Goal: Book appointment/travel/reservation

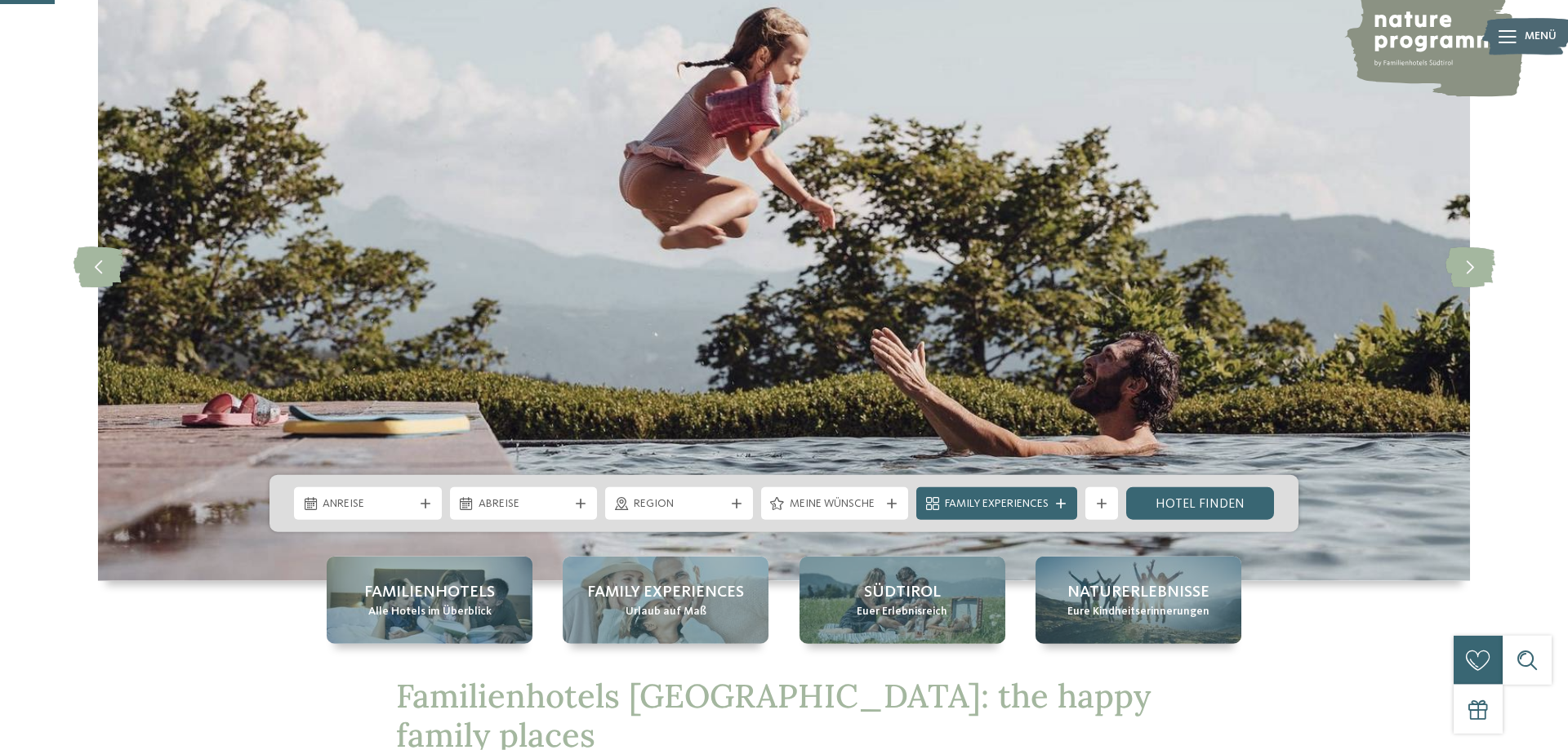
scroll to position [249, 0]
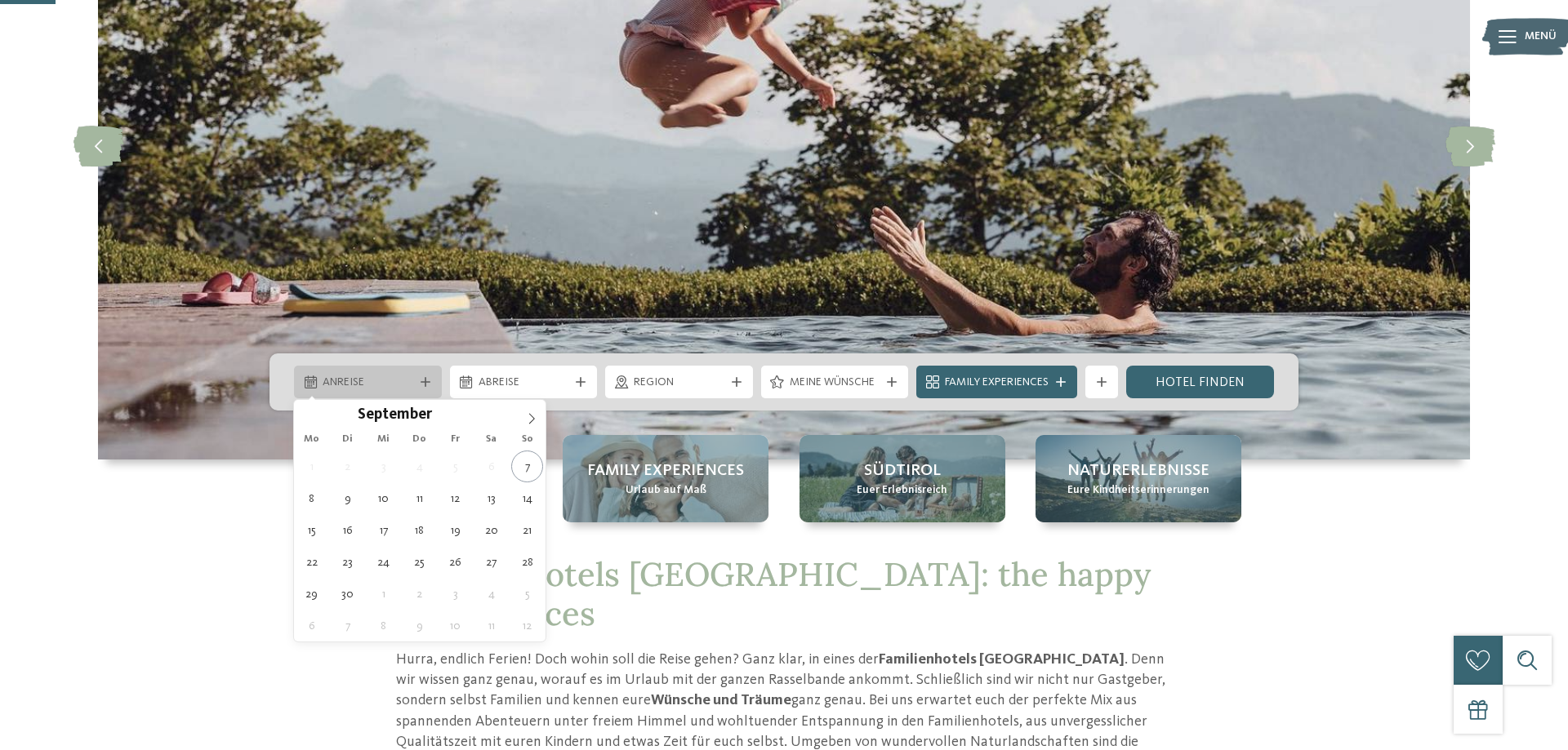
click at [373, 370] on div "Anreise" at bounding box center [368, 382] width 147 height 33
click at [532, 414] on icon at bounding box center [532, 418] width 11 height 11
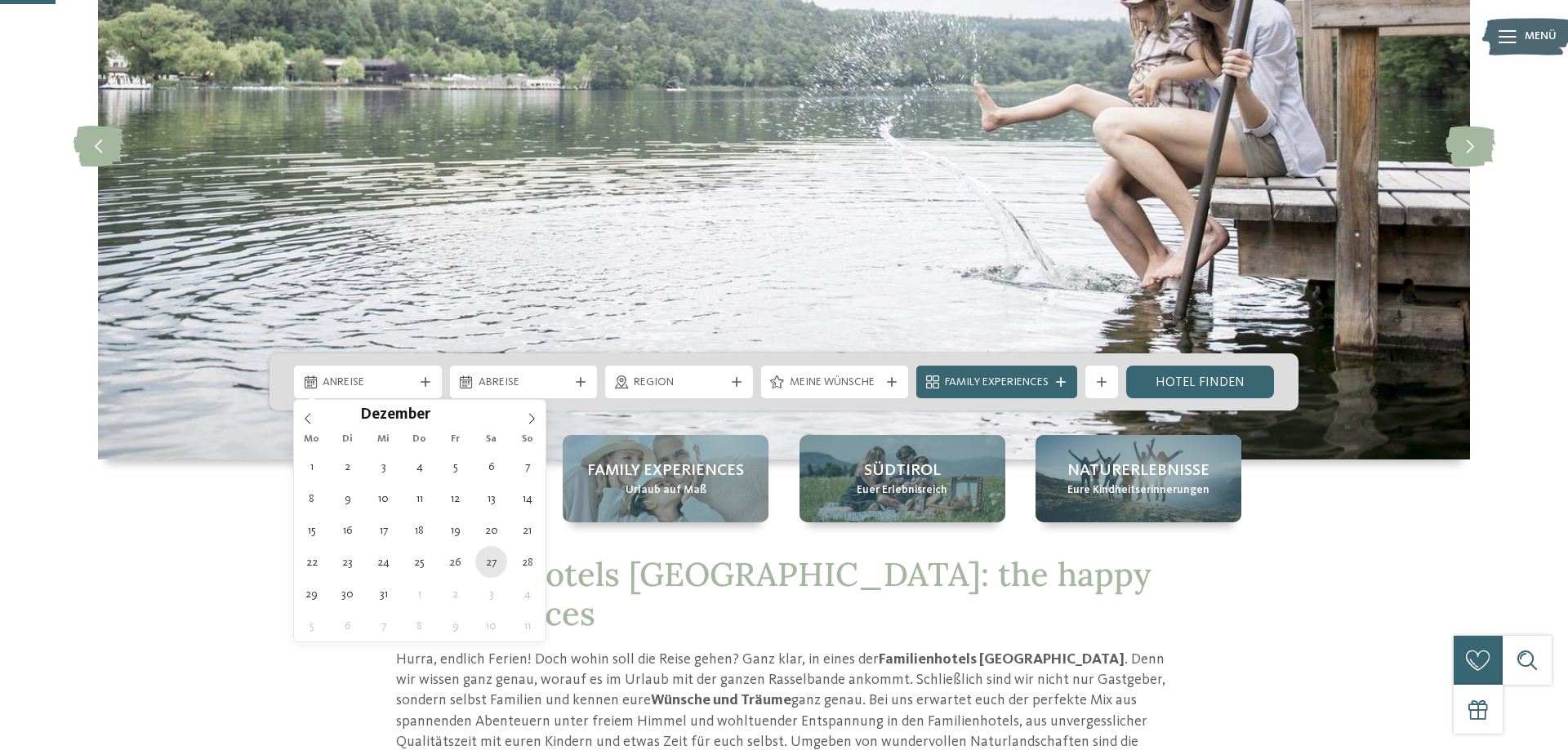
type div "[DATE]"
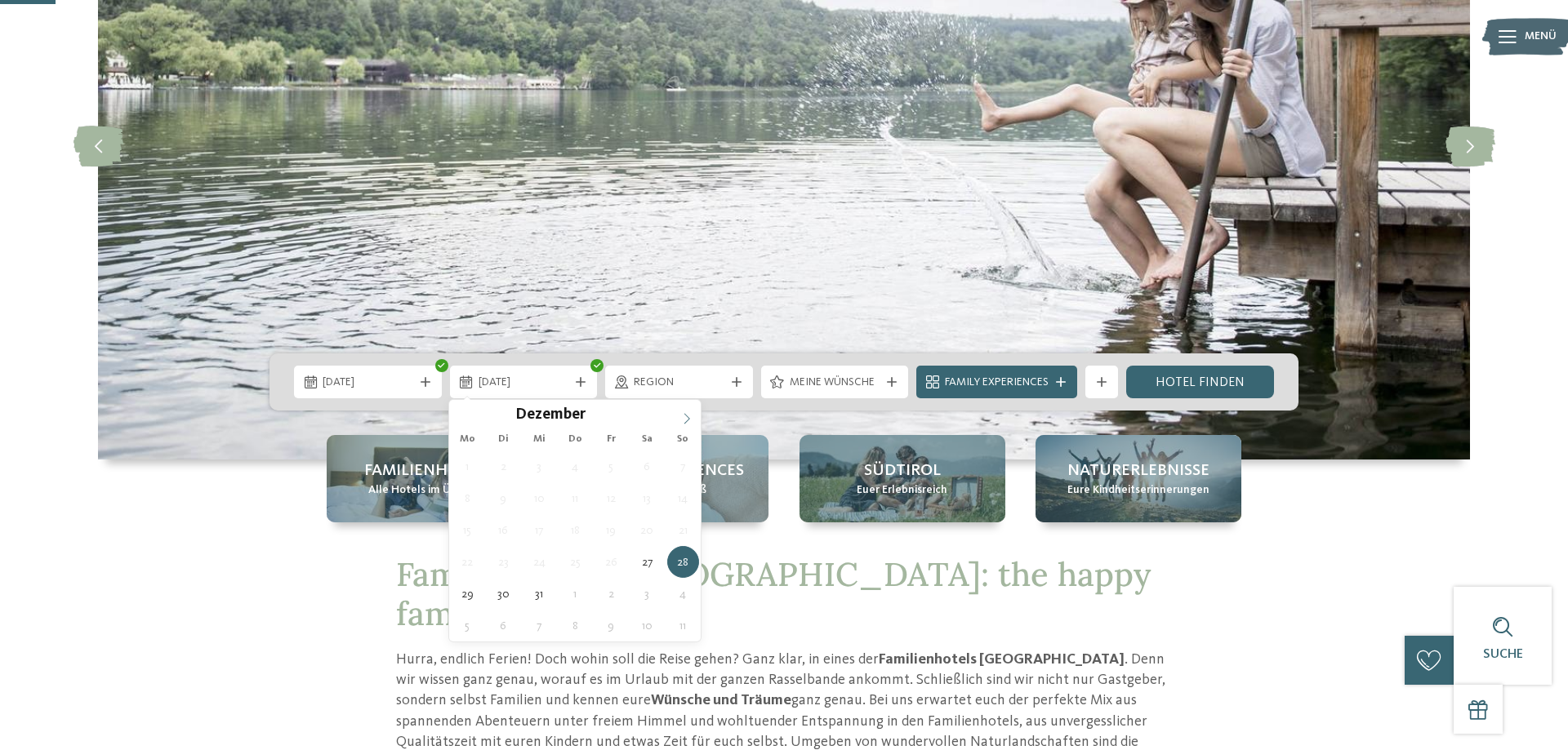
type input "****"
click at [685, 412] on span at bounding box center [686, 413] width 27 height 27
type div "[DATE]"
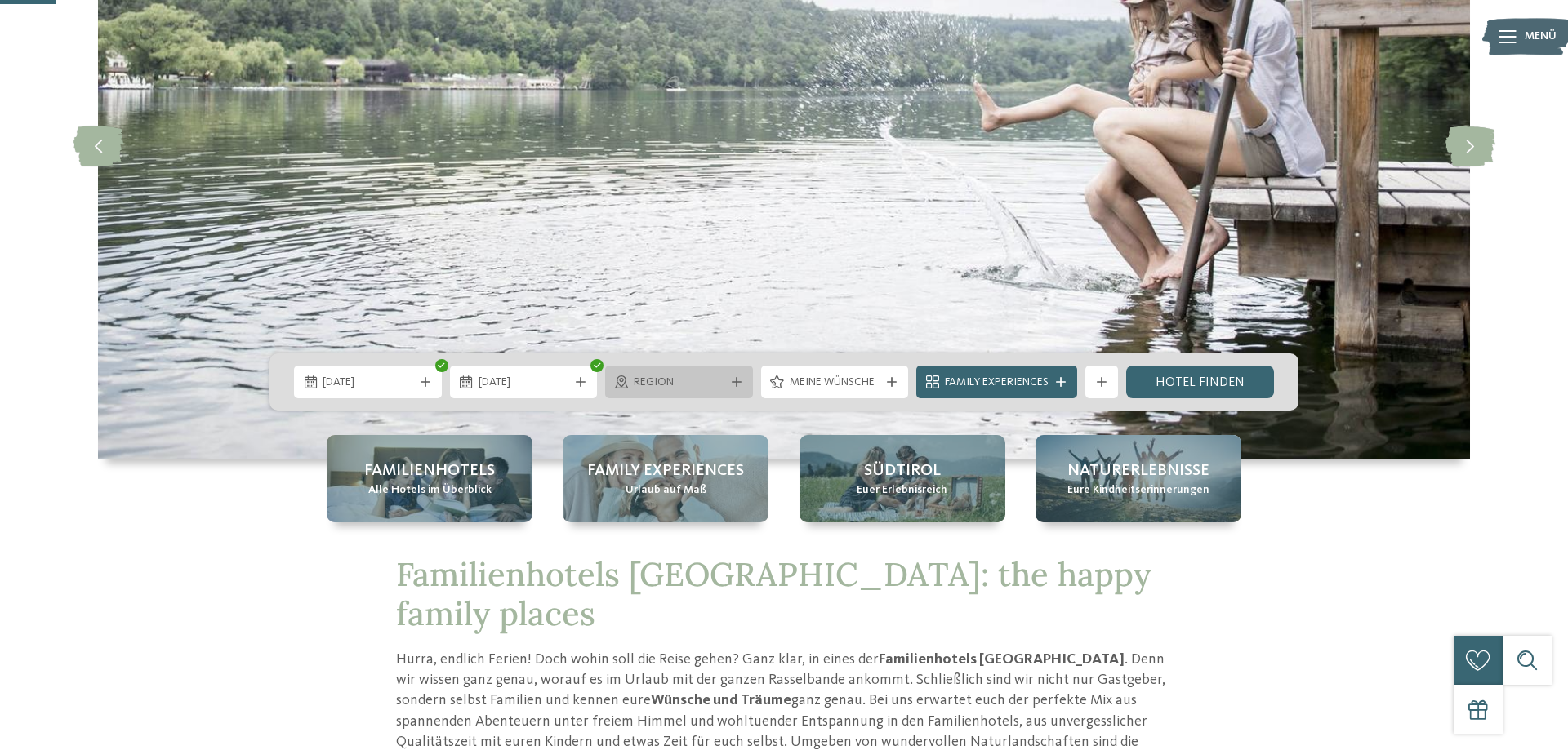
click at [674, 383] on span "Region" at bounding box center [680, 383] width 91 height 16
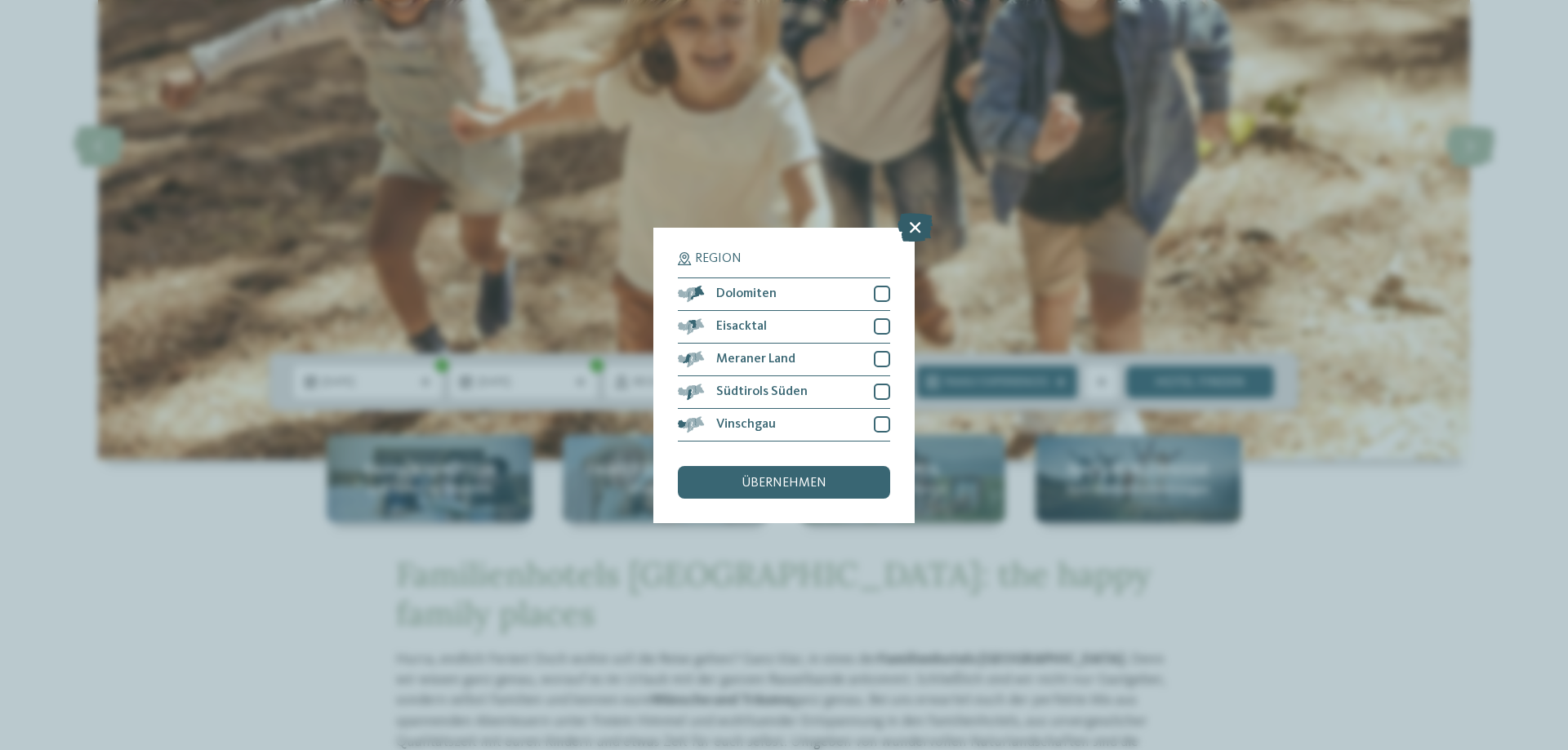
click at [913, 226] on icon at bounding box center [915, 227] width 35 height 28
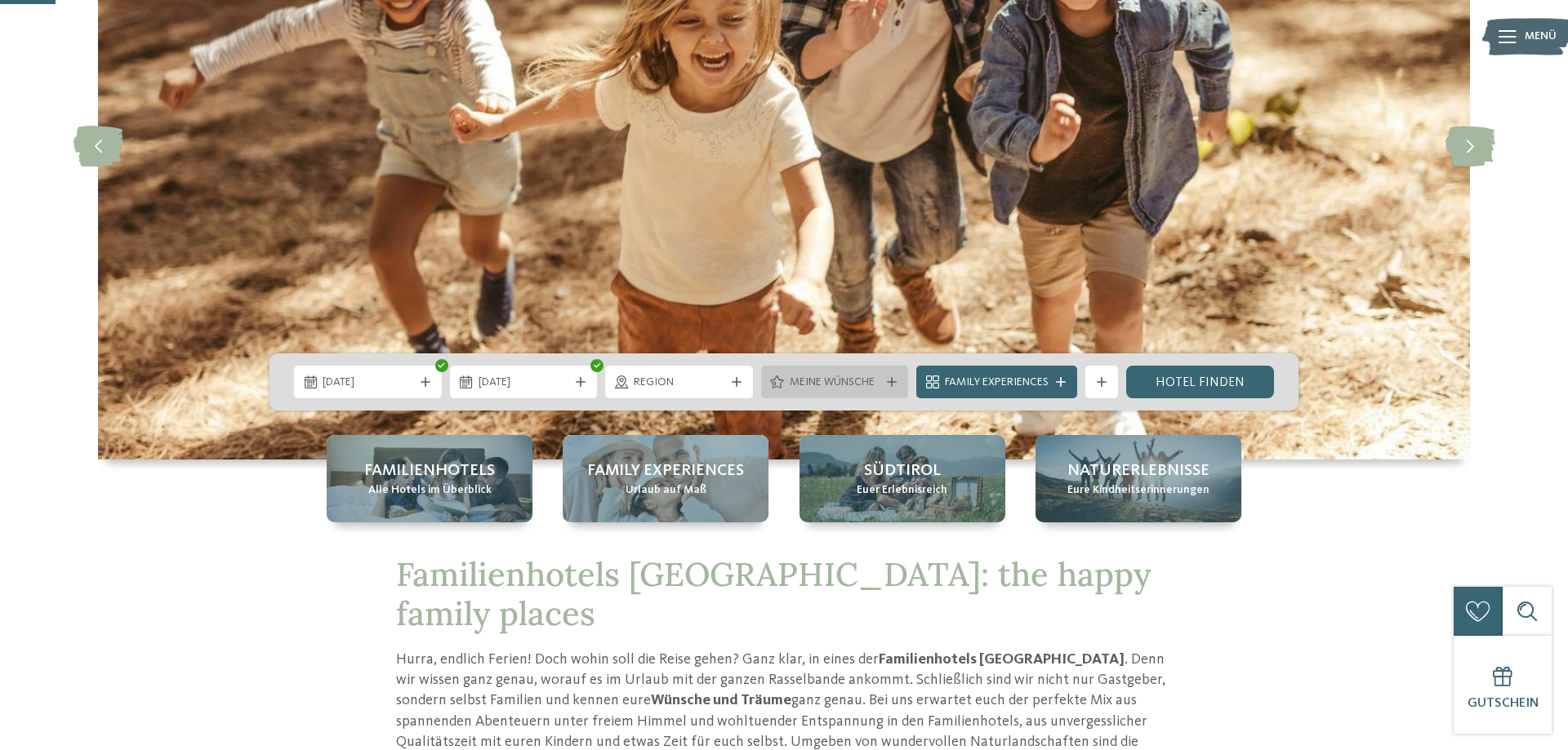
click at [850, 384] on span "Meine Wünsche" at bounding box center [836, 383] width 91 height 16
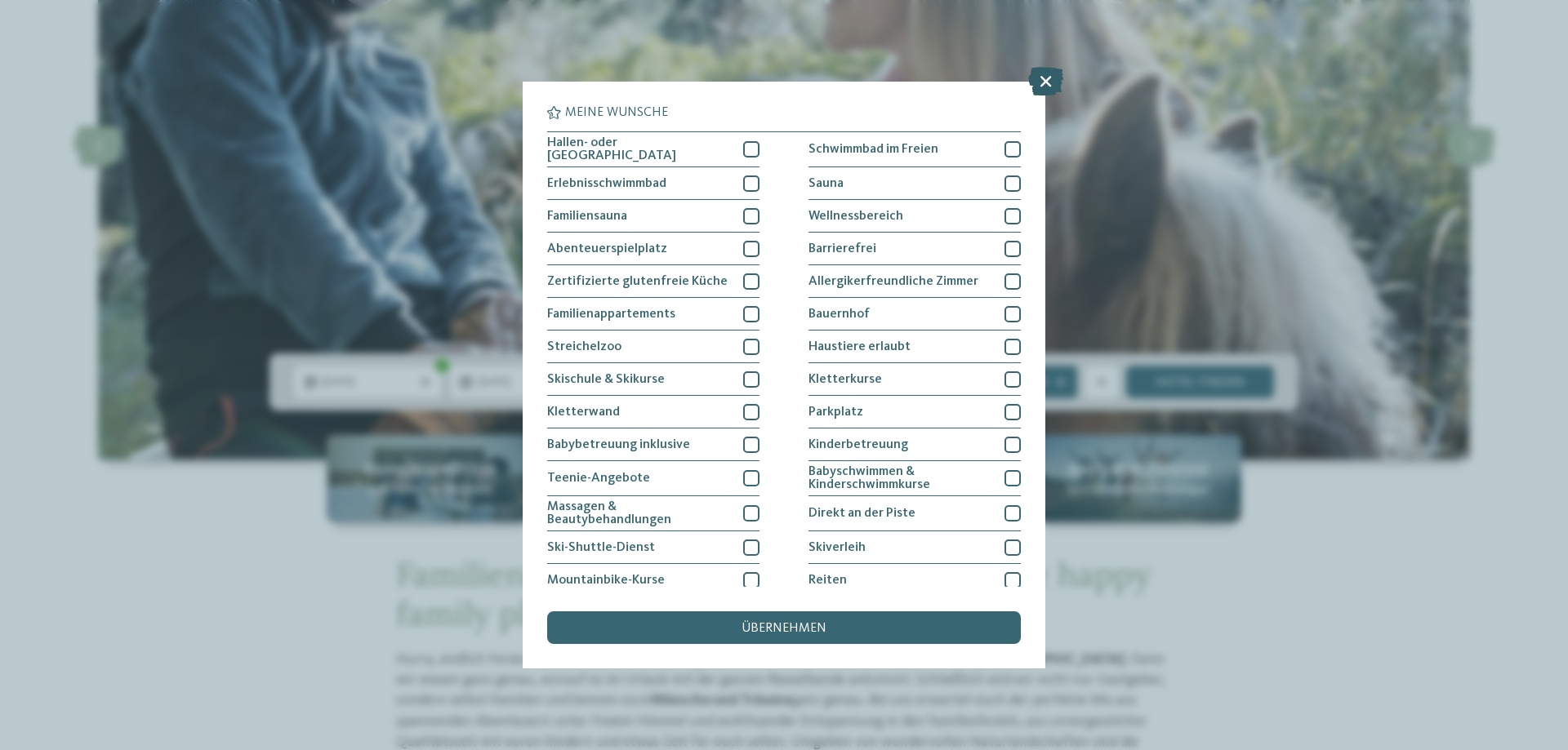
click at [1042, 78] on icon at bounding box center [1045, 81] width 35 height 28
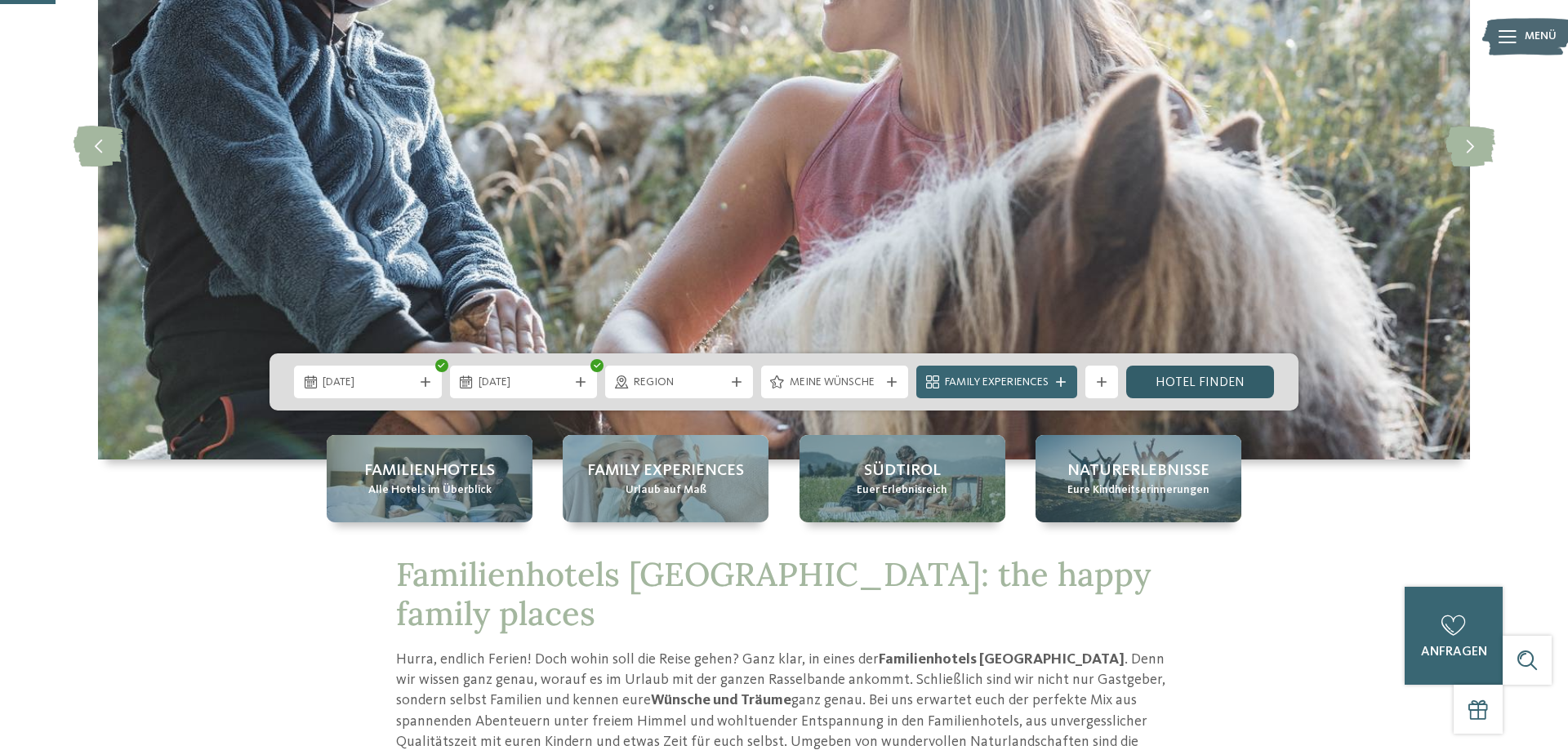
click at [1204, 382] on link "Hotel finden" at bounding box center [1200, 382] width 147 height 33
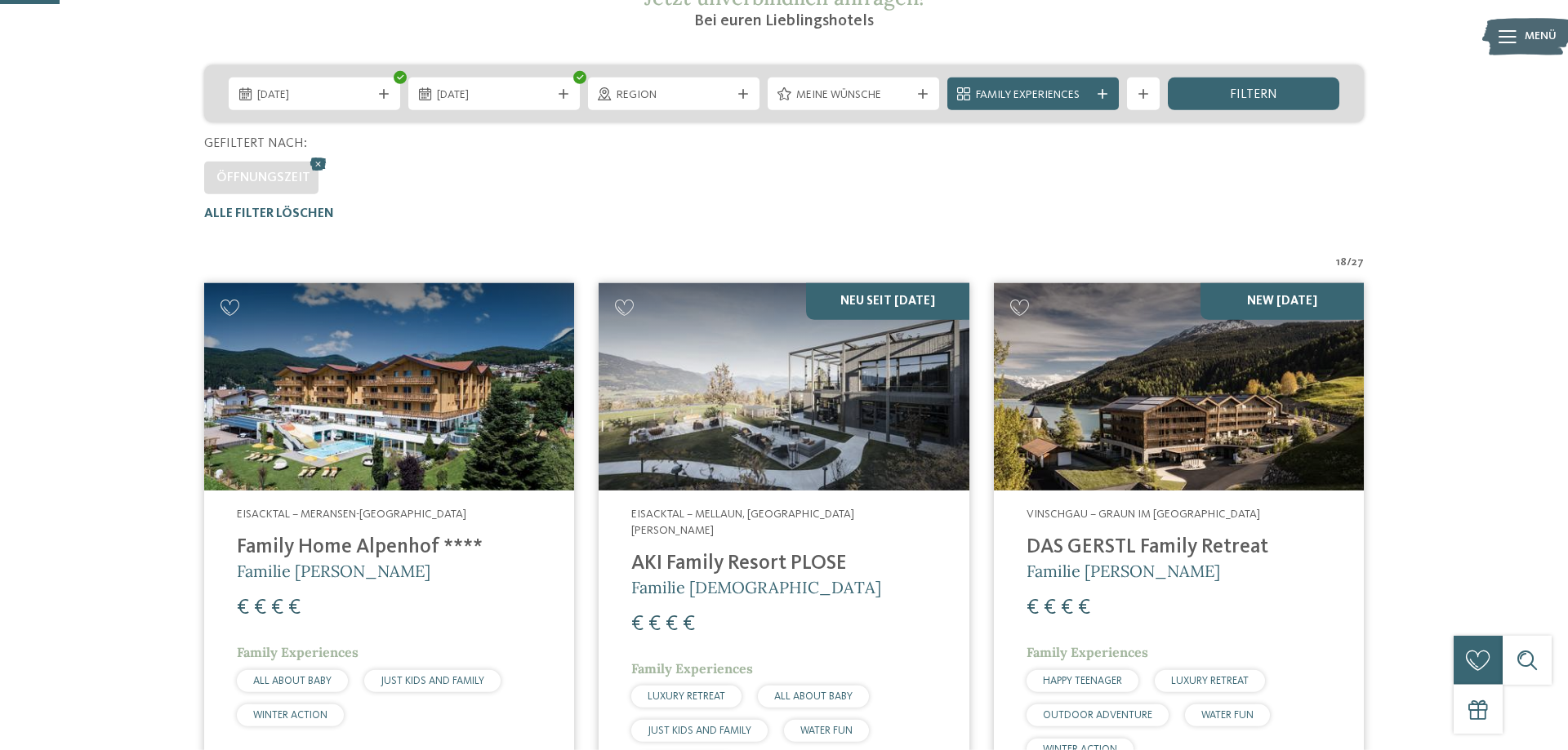
scroll to position [119, 0]
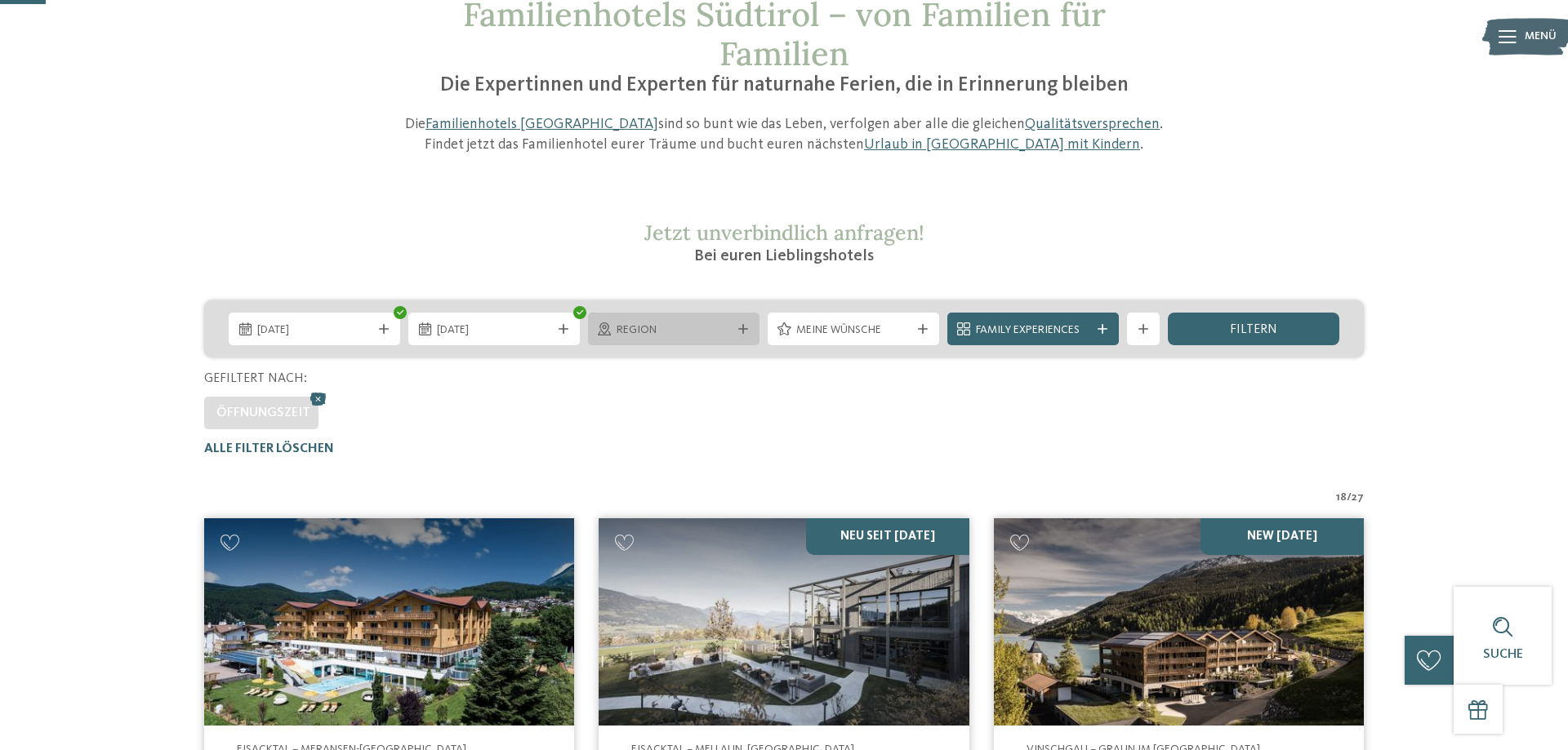
click at [686, 332] on span "Region" at bounding box center [673, 330] width 114 height 16
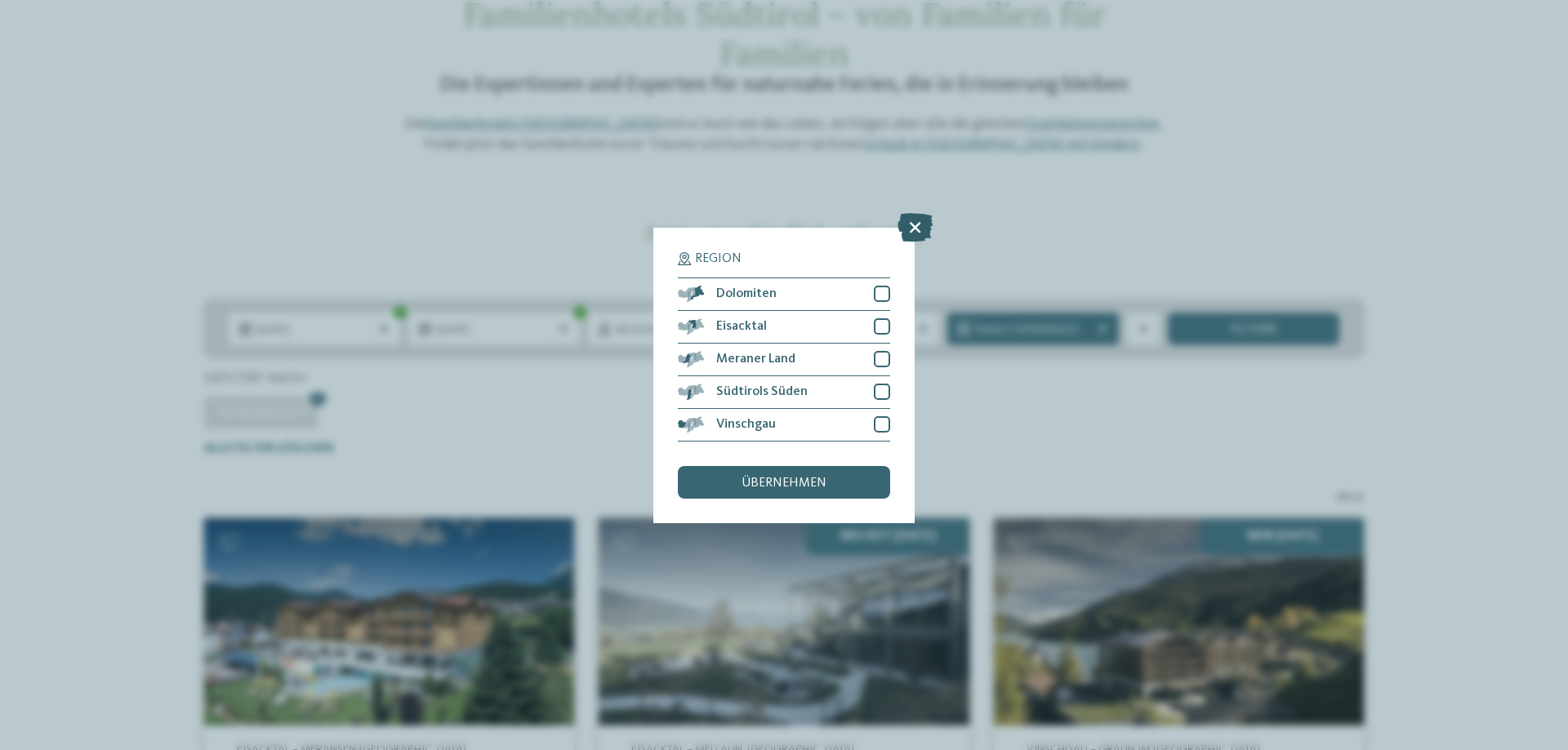
click at [906, 226] on icon at bounding box center [915, 227] width 35 height 28
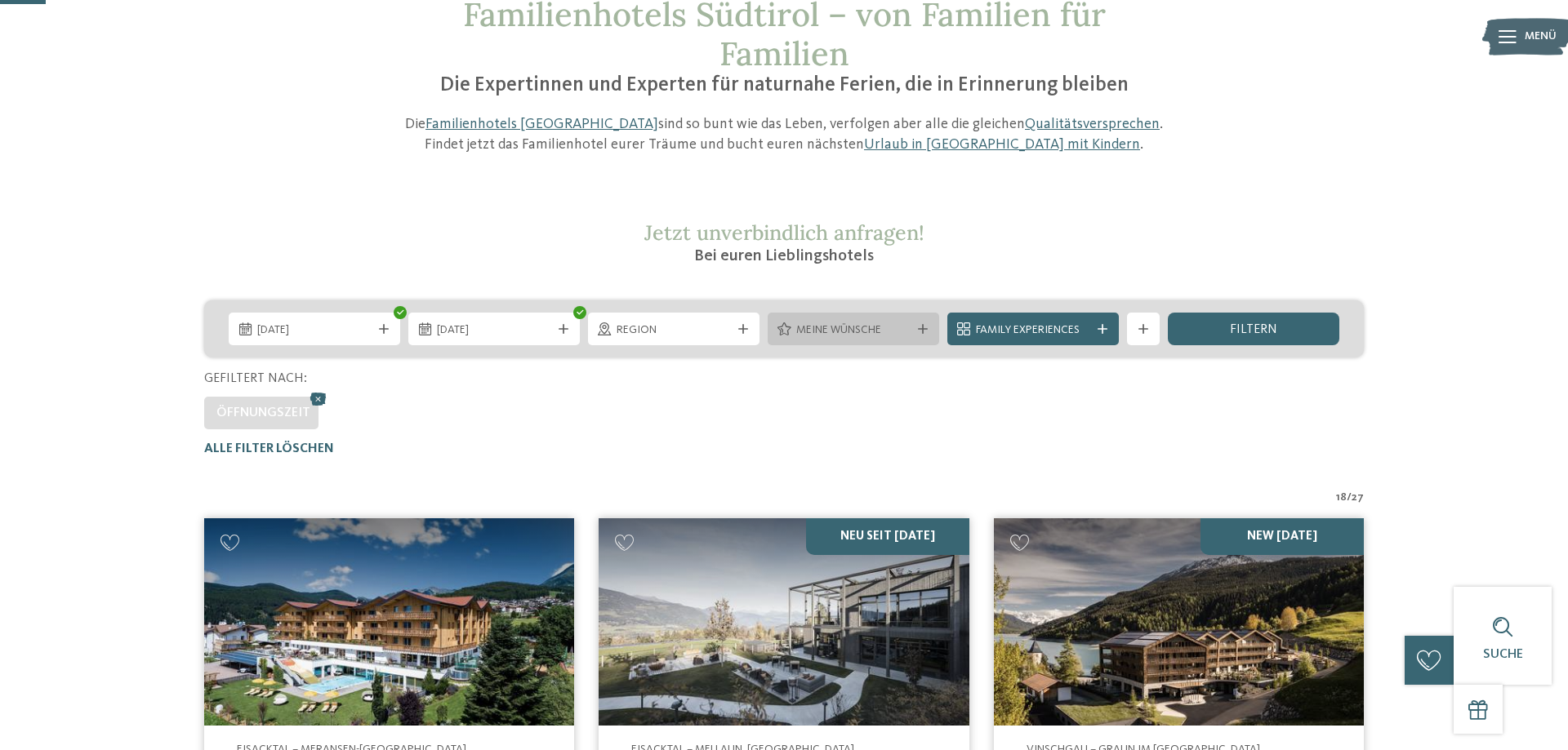
click at [866, 331] on span "Meine Wünsche" at bounding box center [853, 330] width 114 height 16
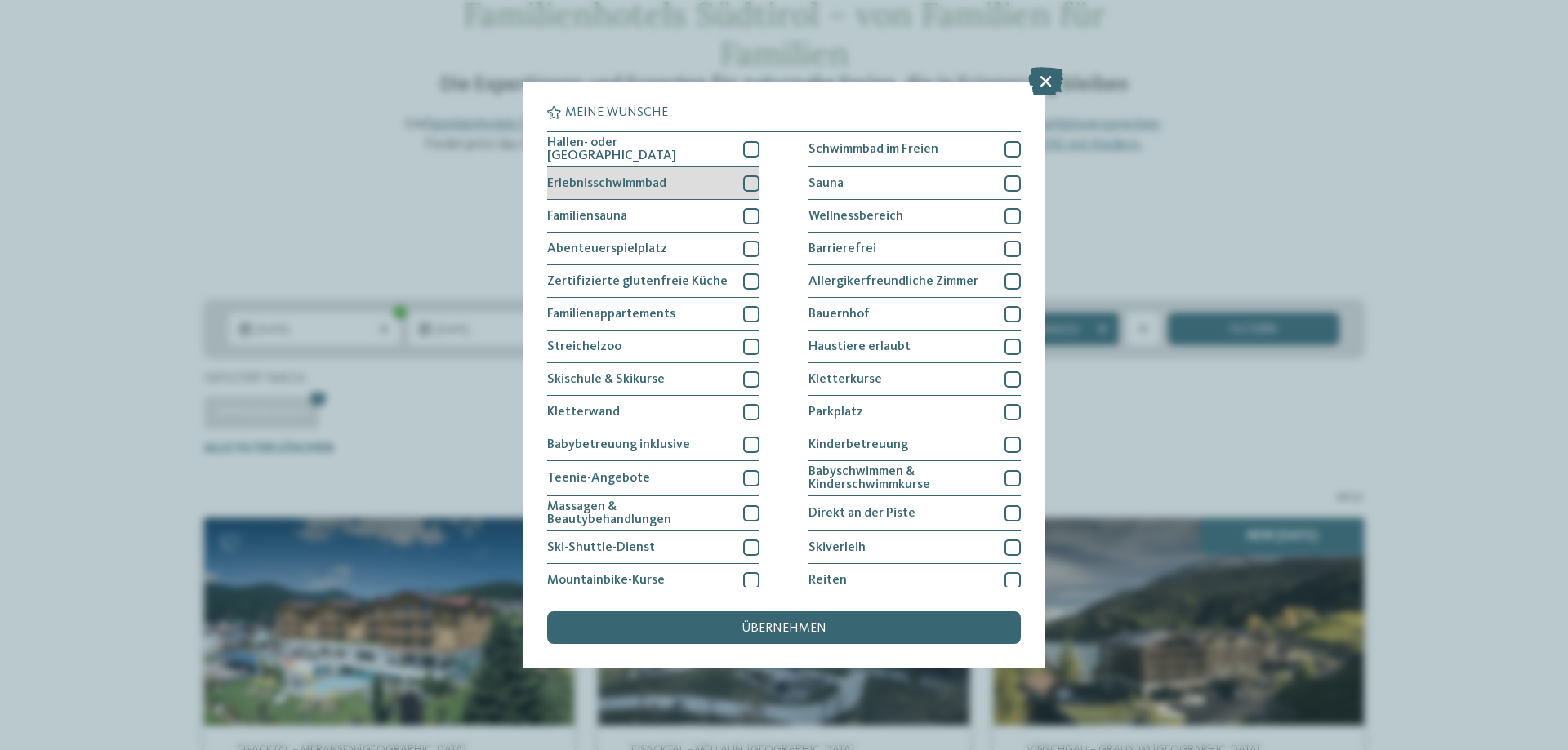
click at [754, 179] on div at bounding box center [750, 183] width 16 height 16
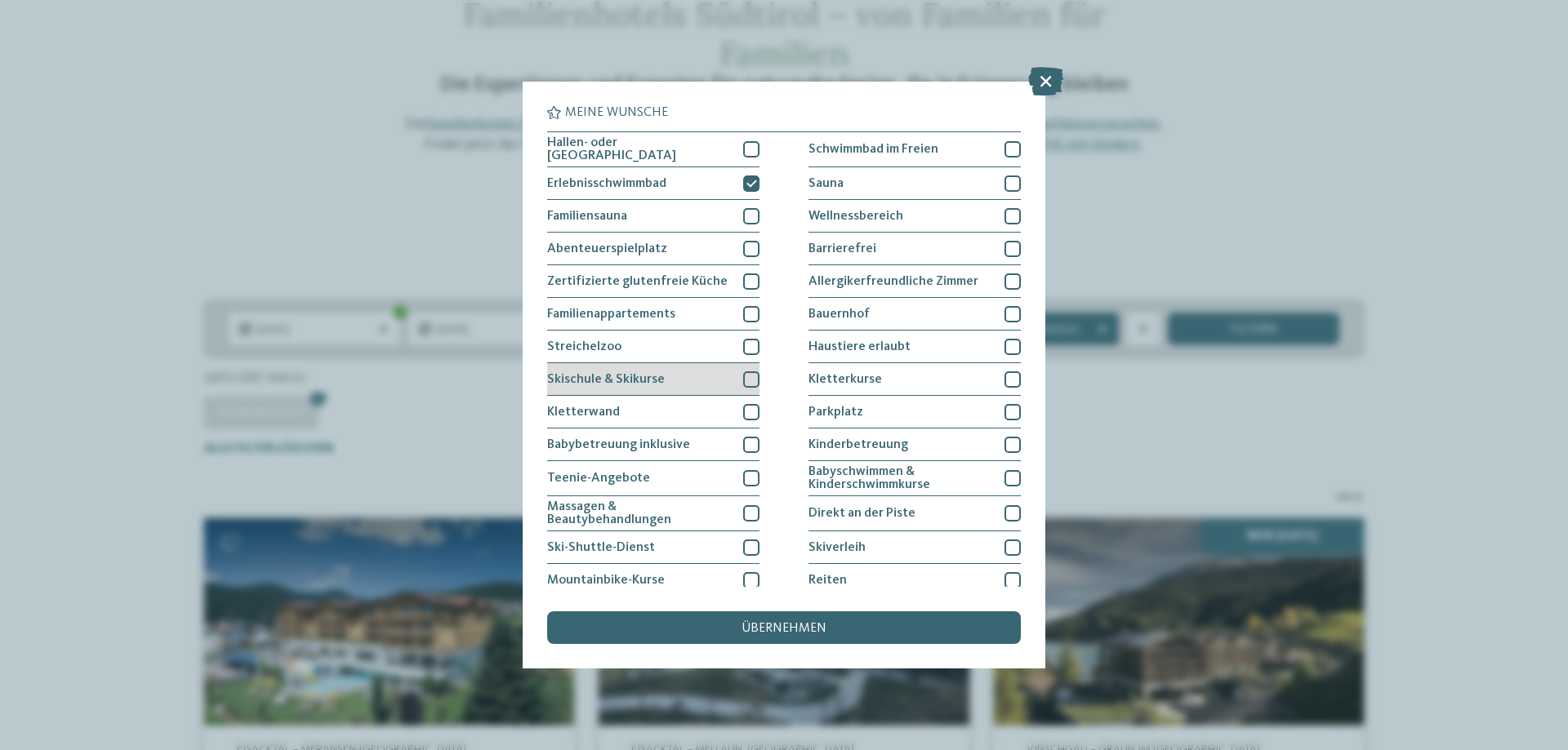
click at [748, 375] on div at bounding box center [750, 379] width 16 height 16
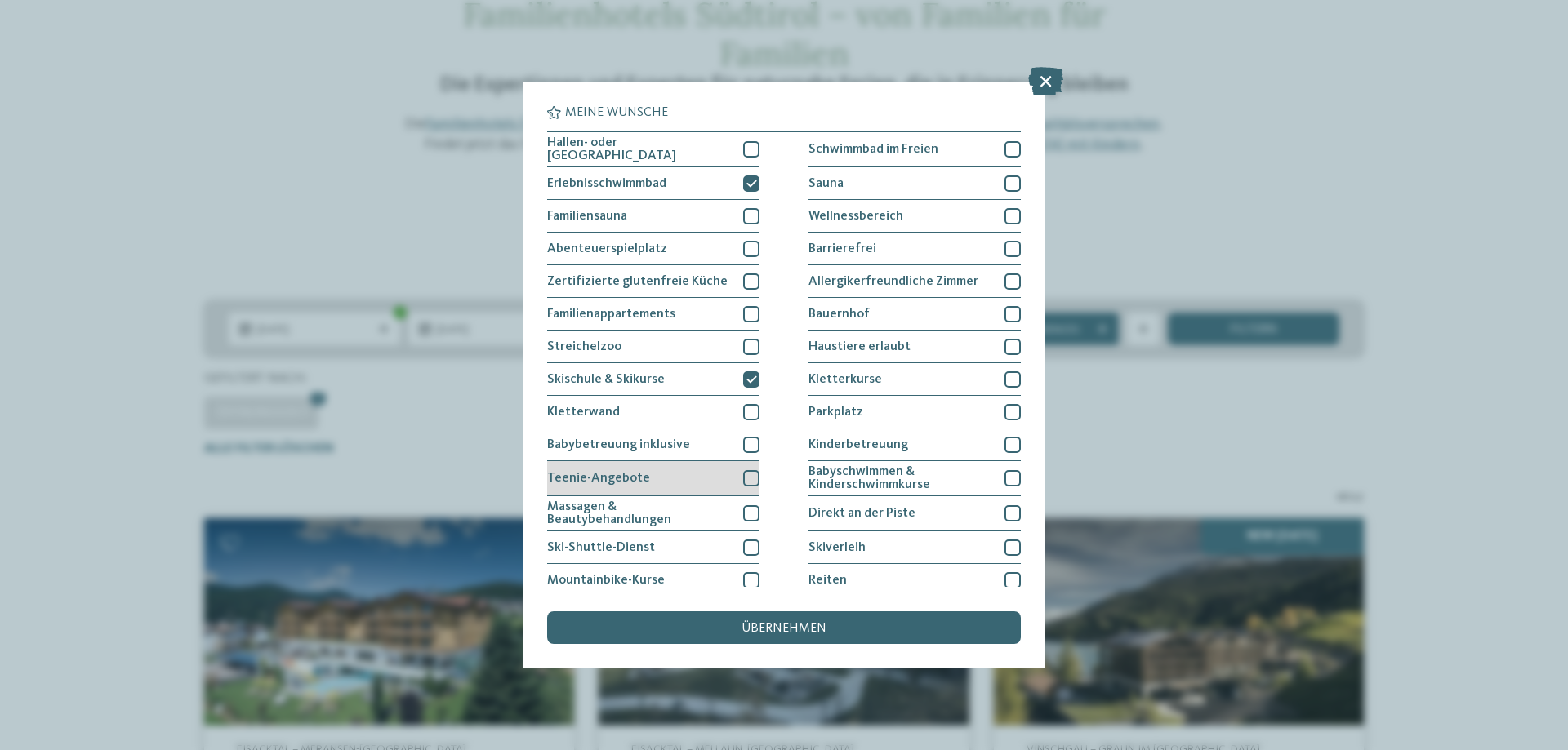
click at [754, 472] on div at bounding box center [750, 478] width 16 height 16
click at [860, 626] on div "übernehmen" at bounding box center [784, 627] width 474 height 33
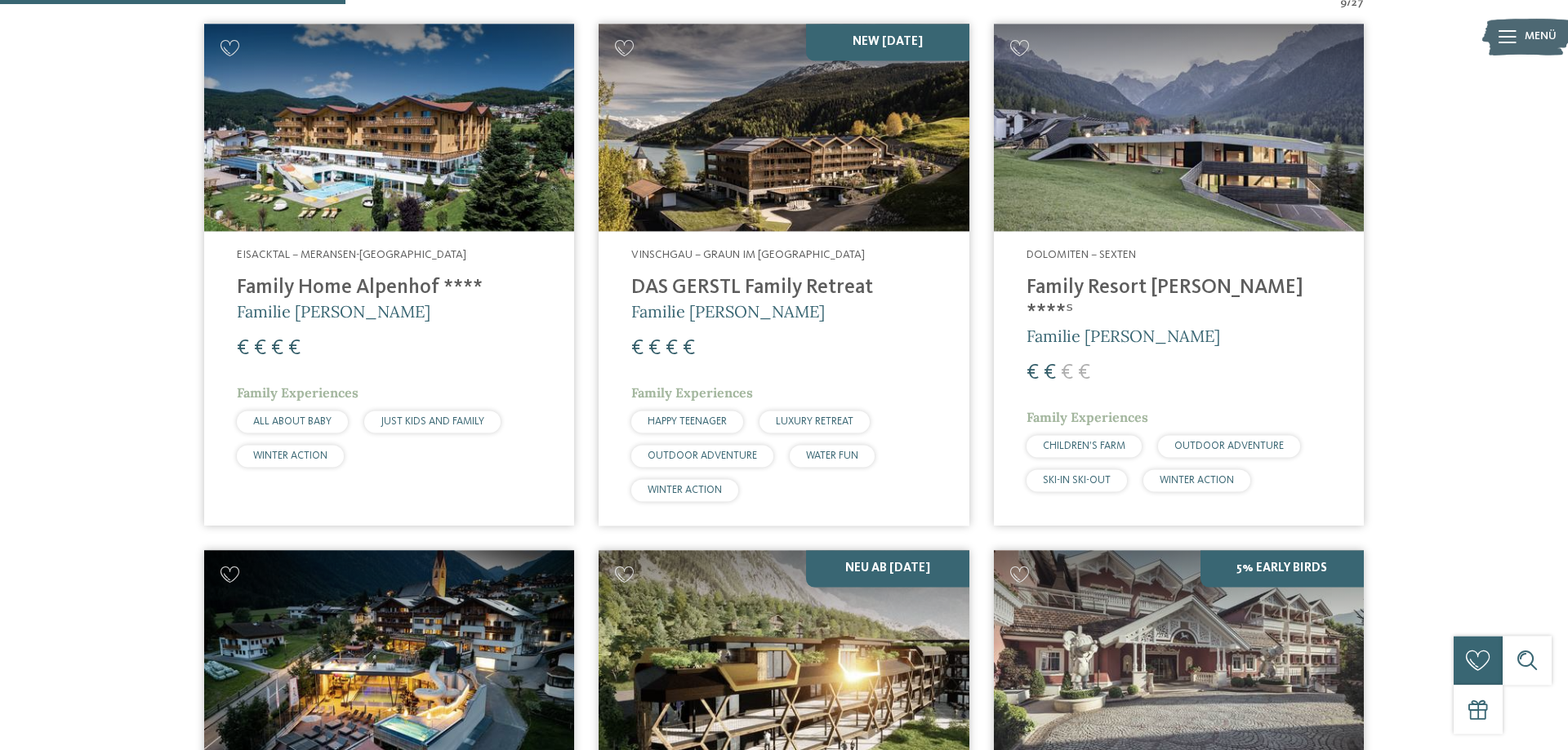
scroll to position [536, 0]
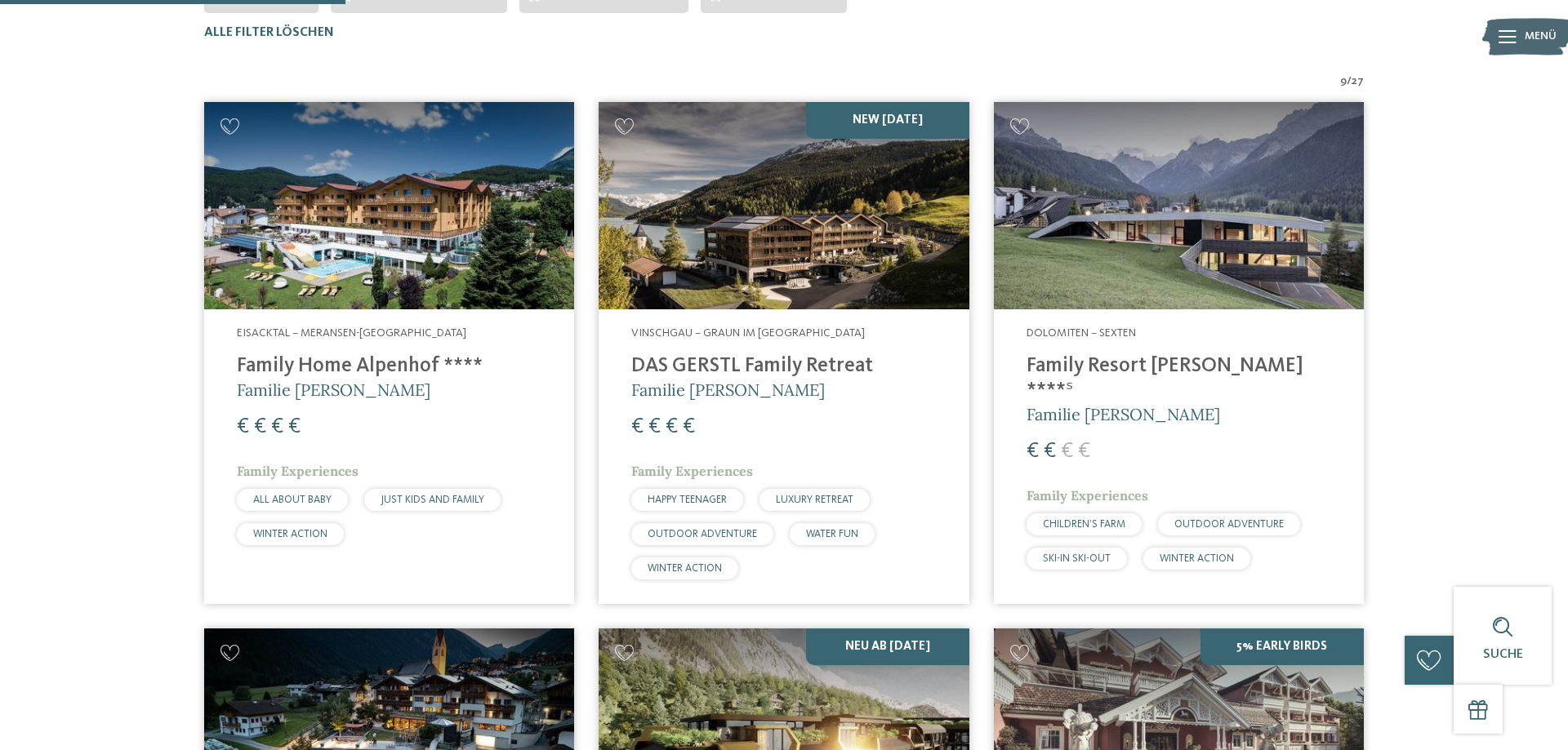
click at [809, 364] on h4 "DAS GERSTL Family Retreat" at bounding box center [784, 366] width 304 height 25
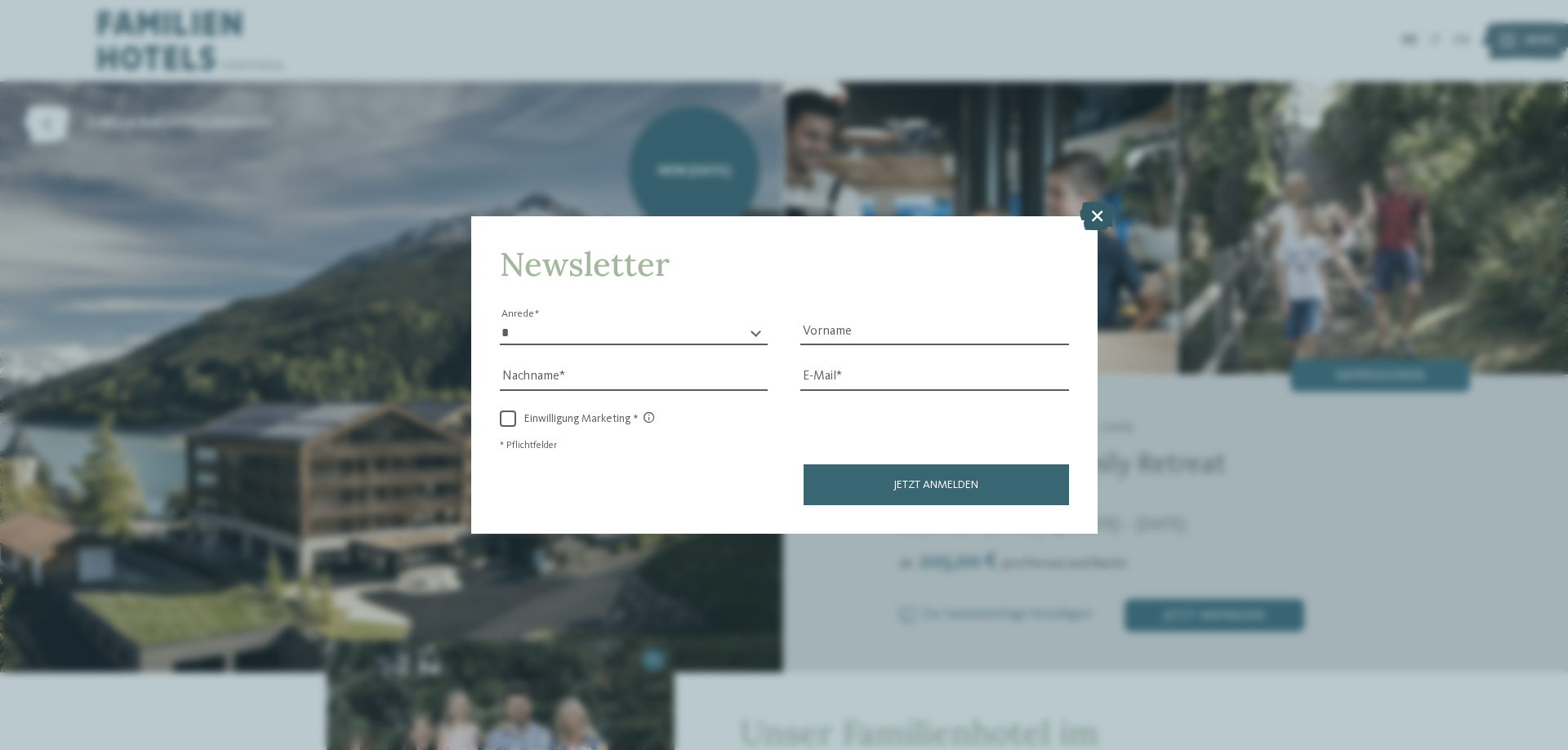
click at [1094, 204] on icon at bounding box center [1096, 215] width 35 height 28
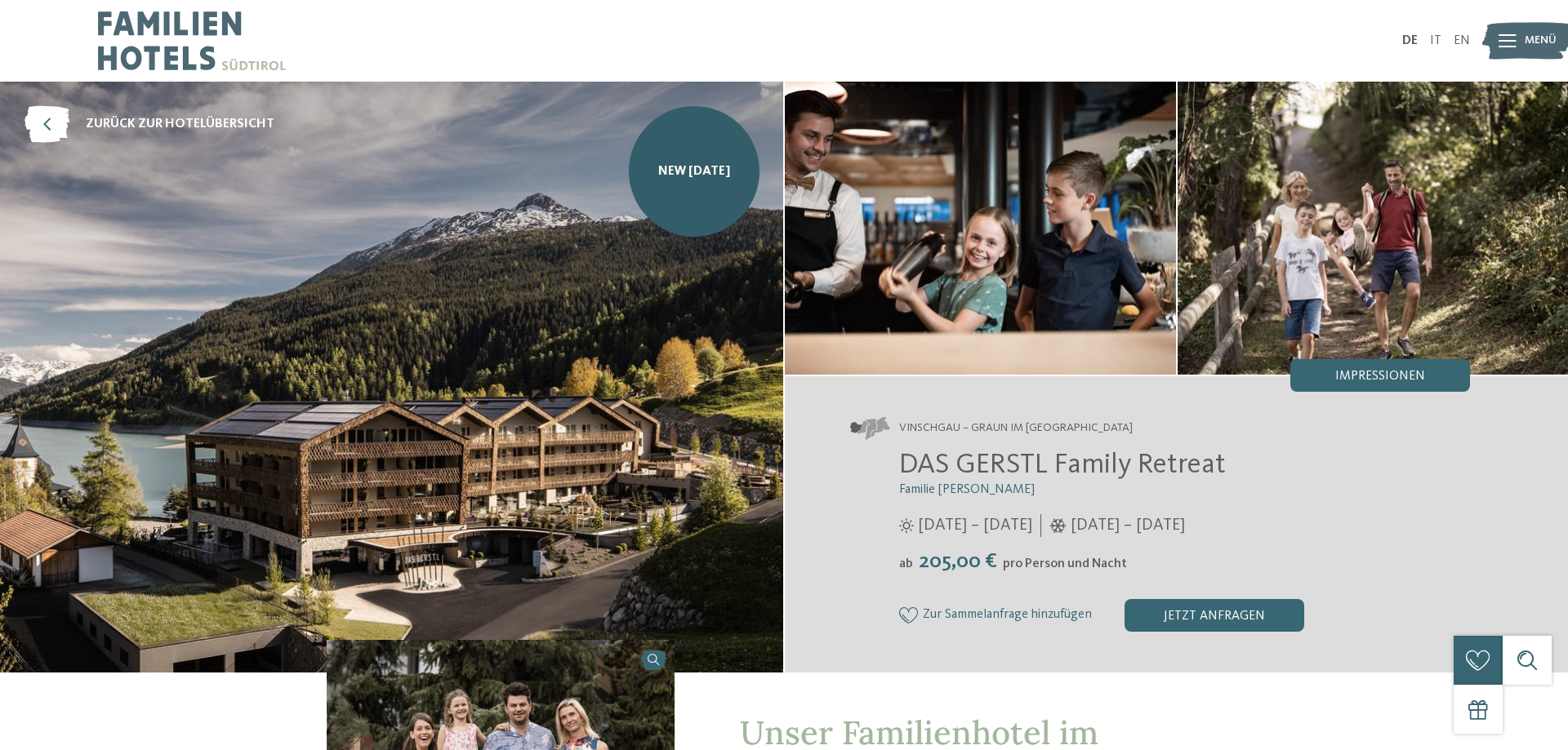
click at [1526, 40] on span "Menü" at bounding box center [1541, 41] width 32 height 16
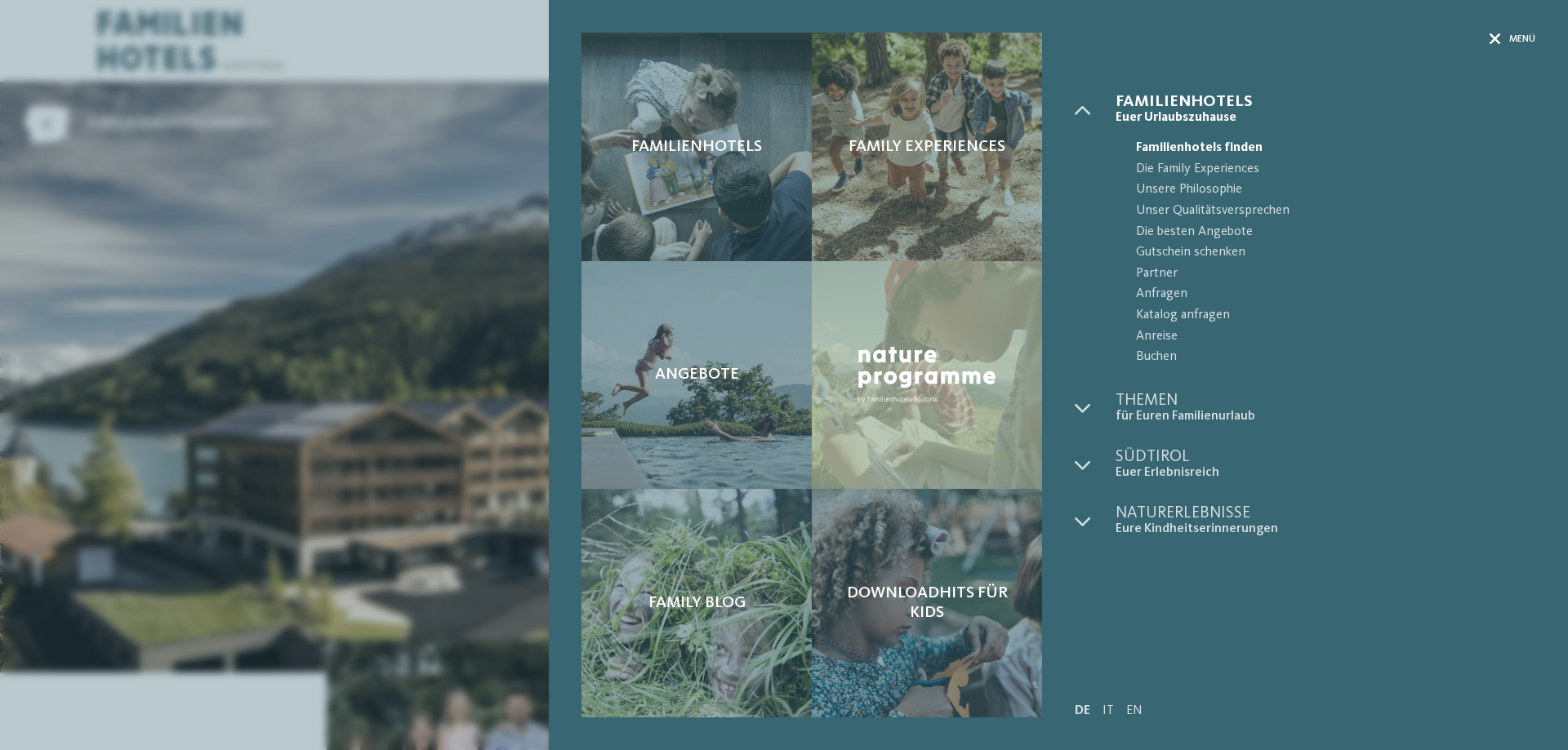
click at [1502, 33] on div "Menü" at bounding box center [1512, 40] width 45 height 14
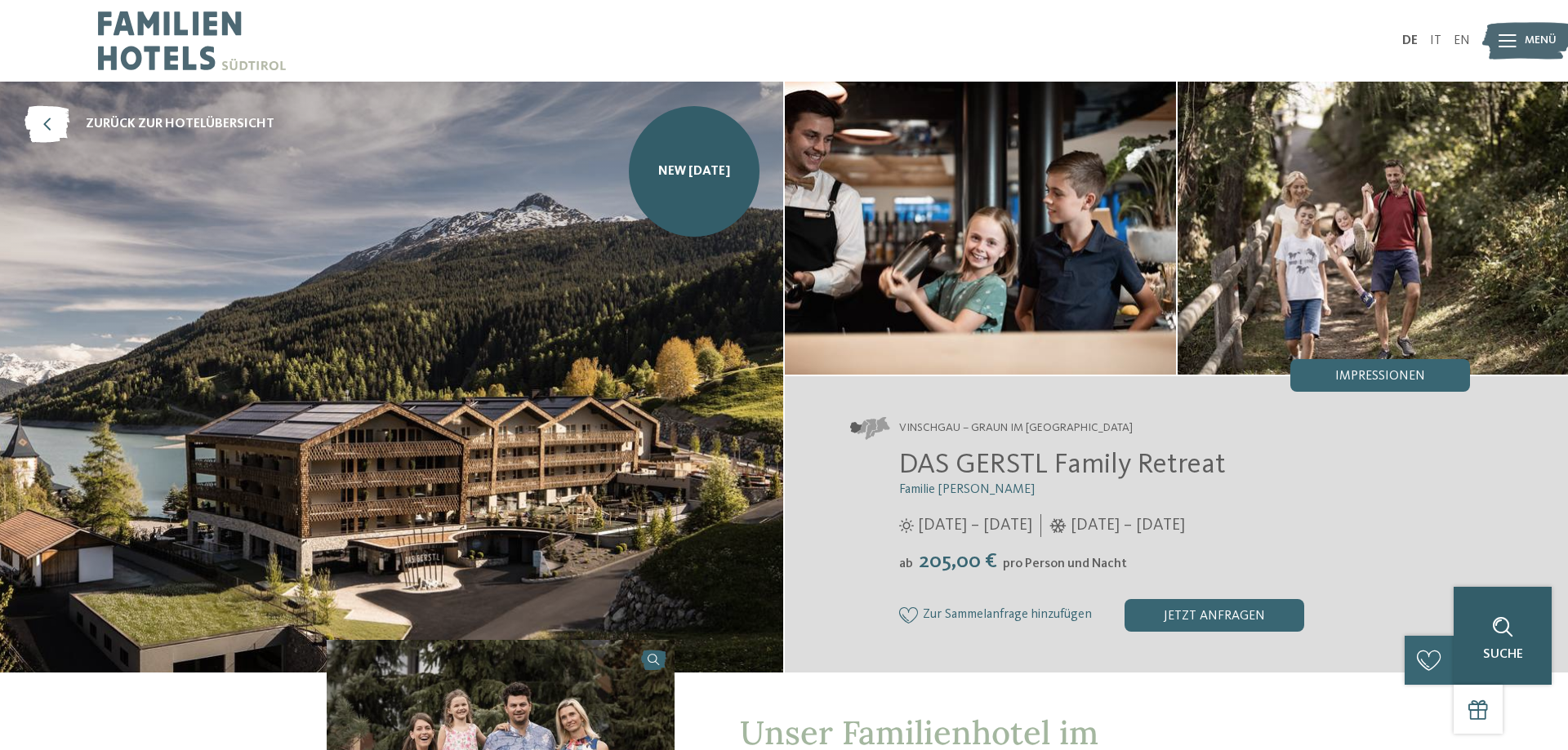
click at [1508, 668] on div "Suche" at bounding box center [1503, 636] width 98 height 98
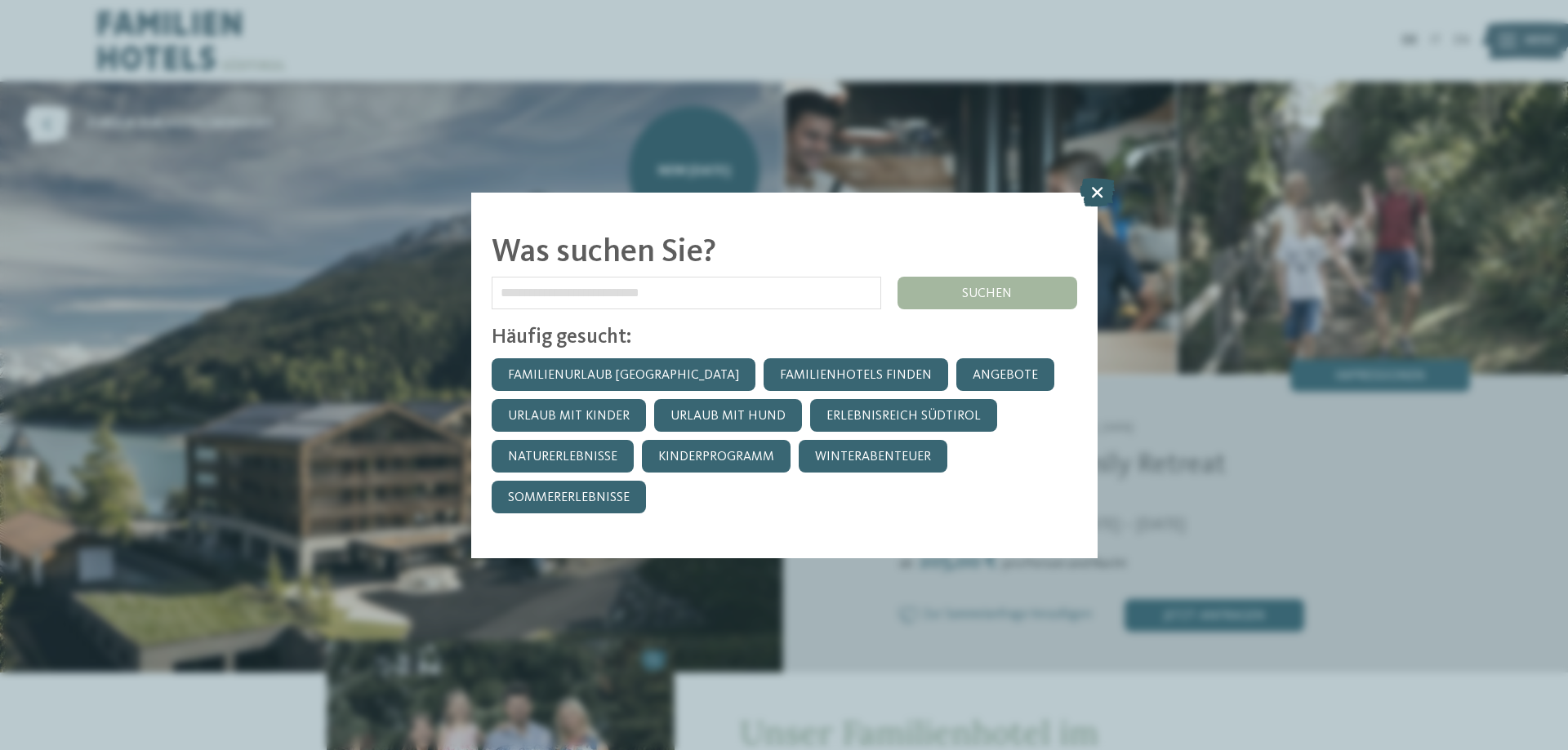
click at [1099, 192] on icon at bounding box center [1096, 192] width 35 height 28
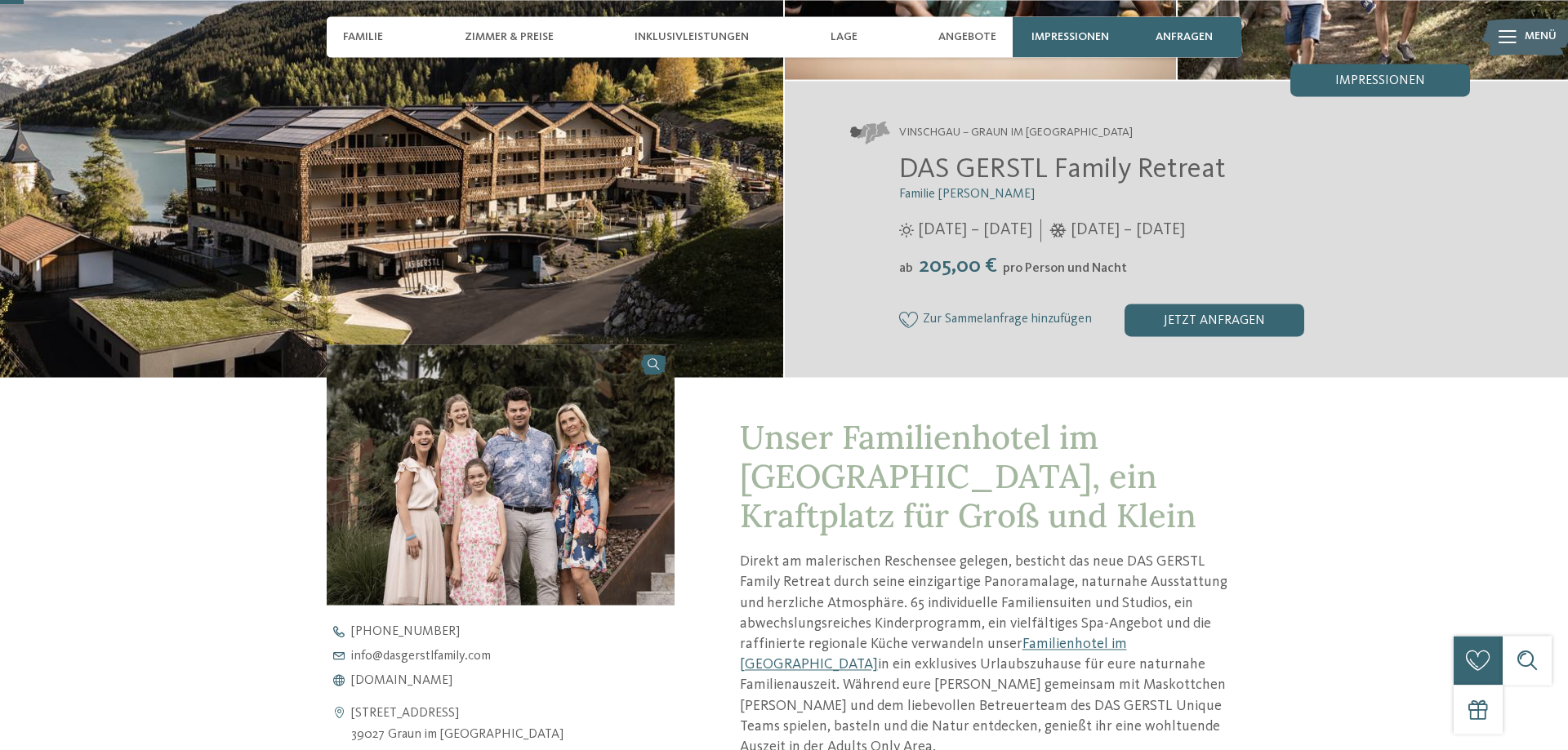
scroll to position [417, 0]
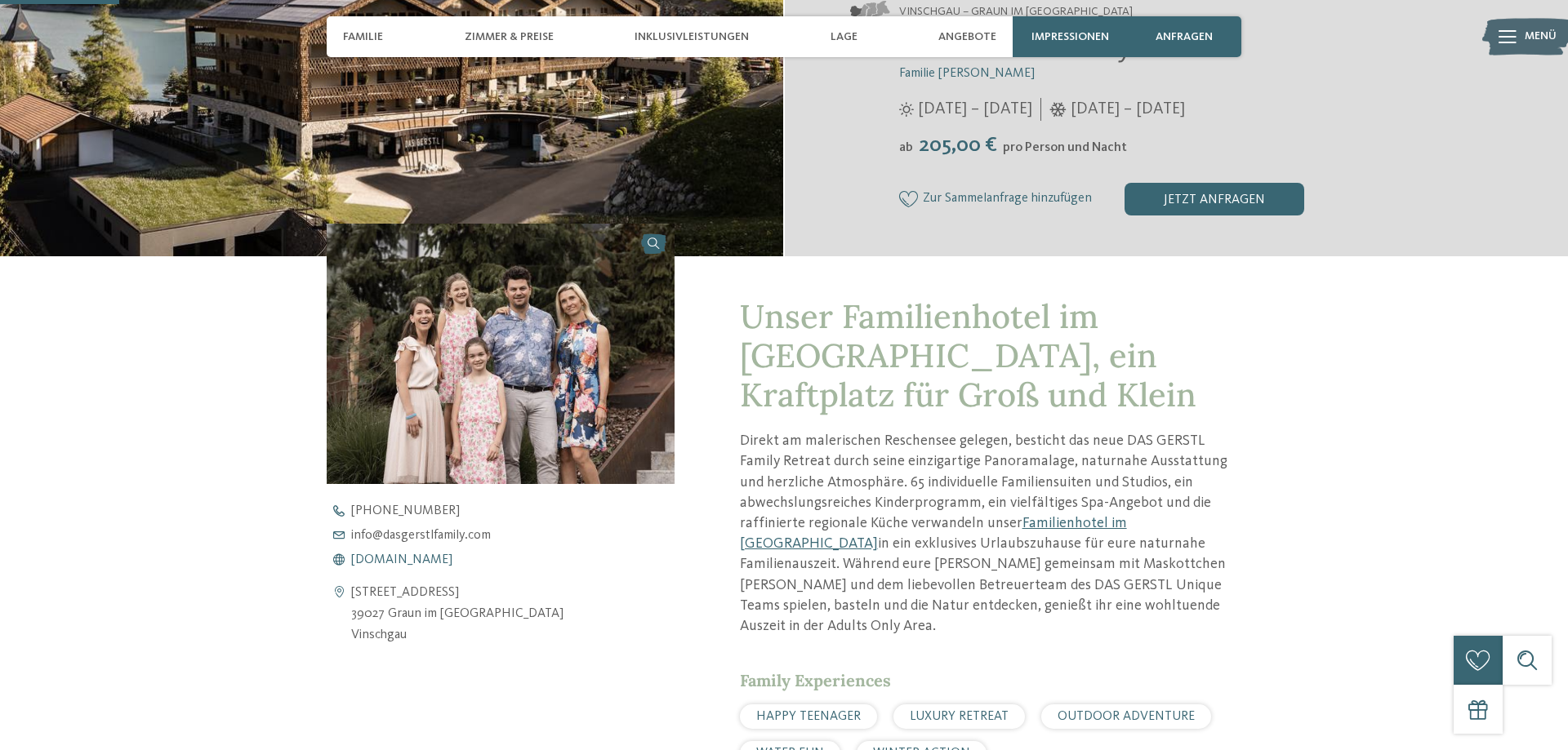
click at [415, 562] on span "www.dasgerstlfamily.com" at bounding box center [402, 560] width 101 height 13
